Goal: Navigation & Orientation: Find specific page/section

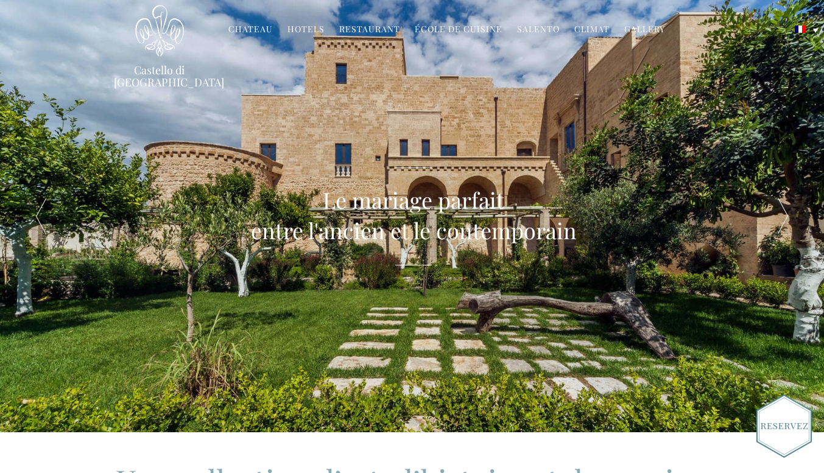
click at [777, 210] on div at bounding box center [783, 216] width 82 height 433
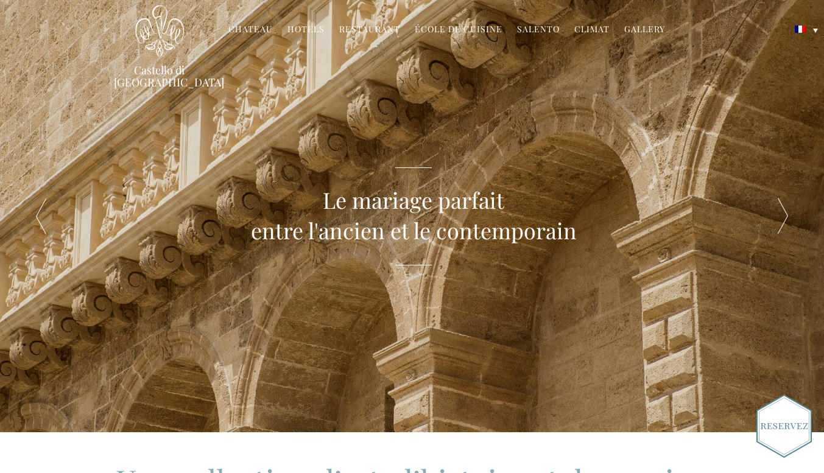
click at [777, 210] on div at bounding box center [783, 216] width 82 height 433
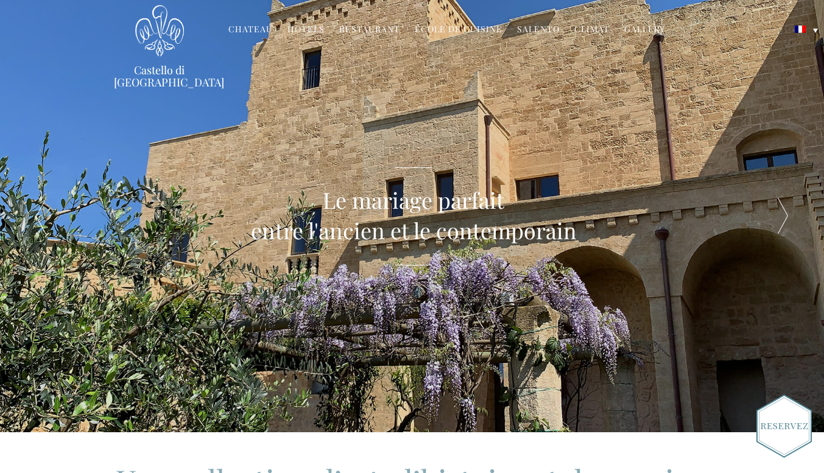
click at [777, 210] on div at bounding box center [783, 216] width 82 height 433
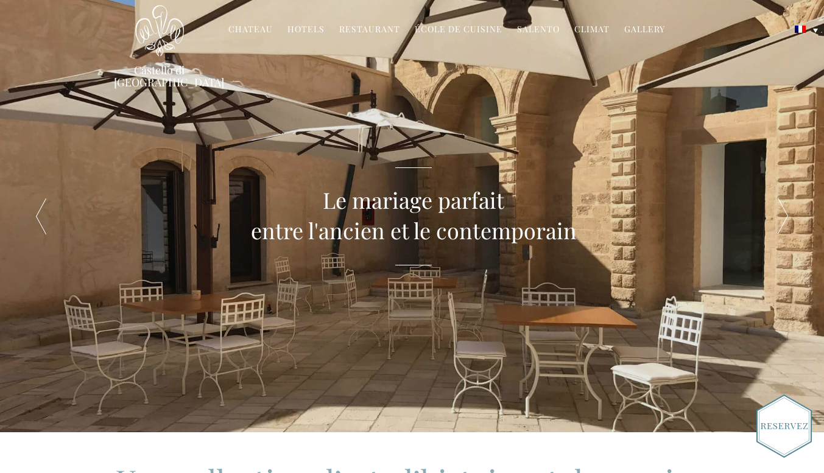
click at [777, 210] on div at bounding box center [783, 216] width 82 height 433
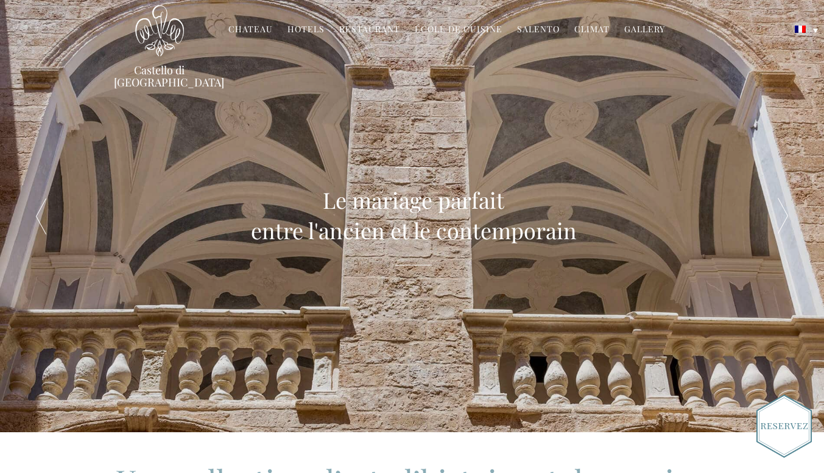
click at [777, 210] on div at bounding box center [783, 216] width 82 height 433
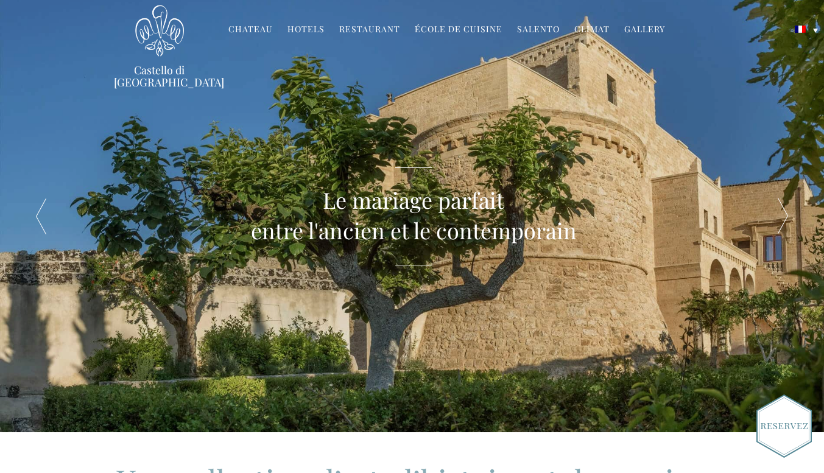
click at [777, 210] on div at bounding box center [783, 216] width 82 height 433
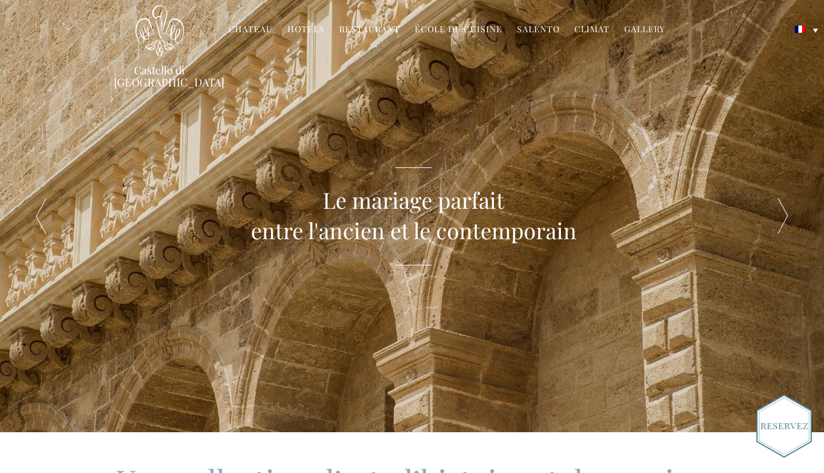
click at [355, 33] on link "Restaurant" at bounding box center [369, 30] width 61 height 14
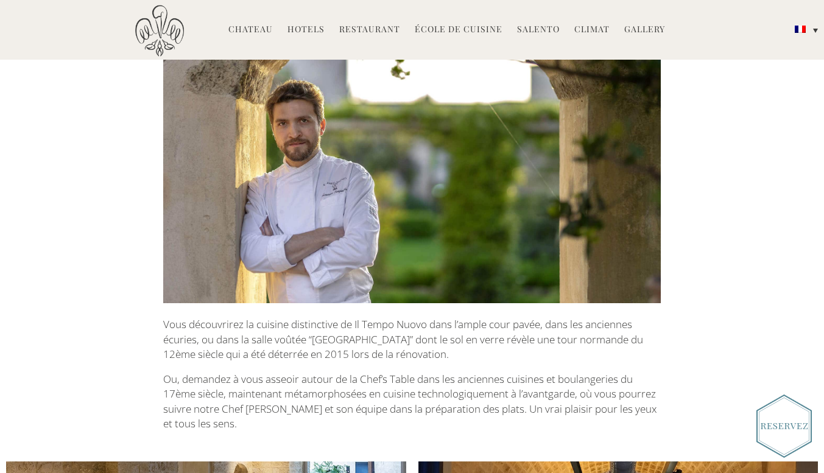
scroll to position [623, 0]
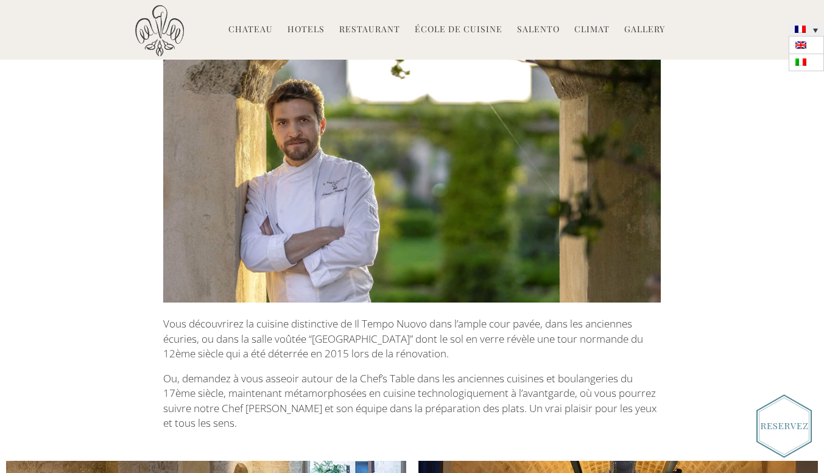
click at [815, 32] on link at bounding box center [806, 28] width 35 height 15
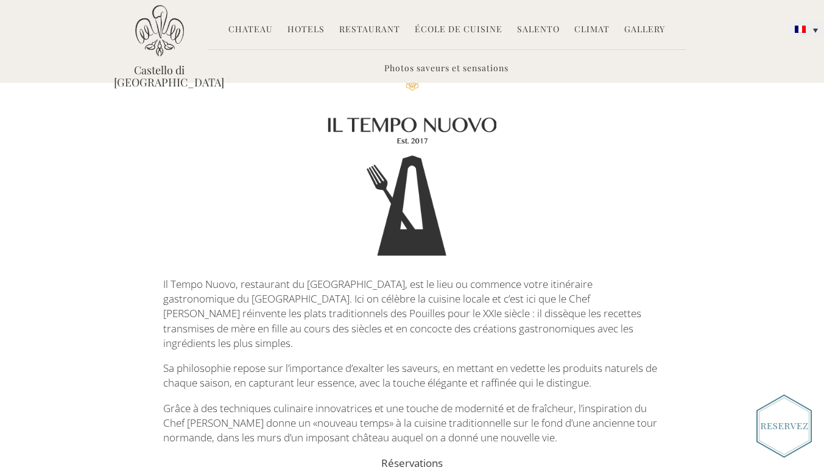
scroll to position [0, 0]
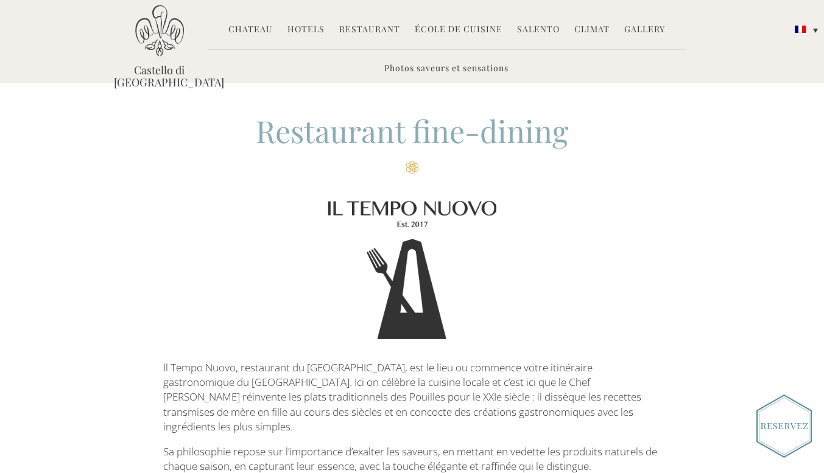
click at [648, 33] on link "Gallery" at bounding box center [645, 30] width 41 height 14
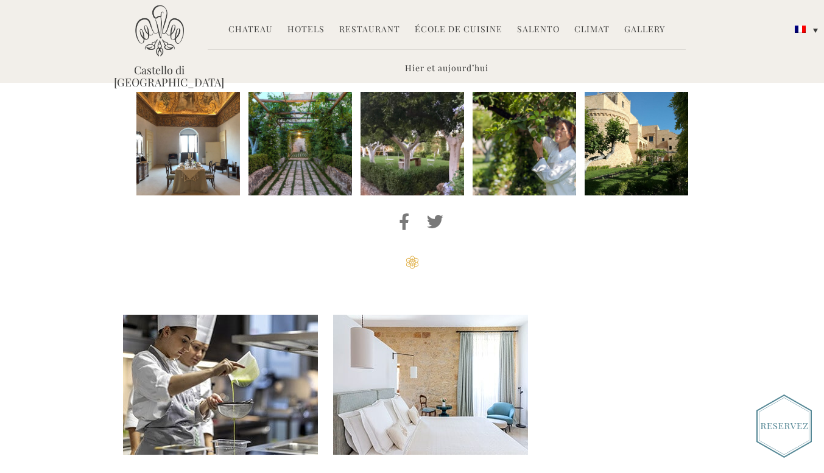
scroll to position [743, 0]
